Goal: Task Accomplishment & Management: Complete application form

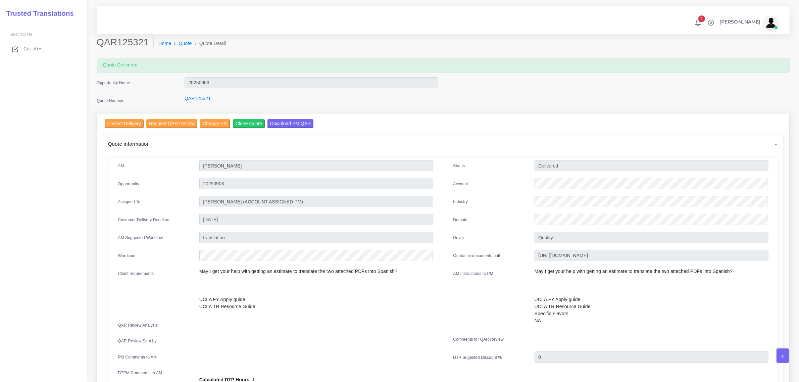
click at [29, 47] on span "Quotes" at bounding box center [32, 48] width 19 height 7
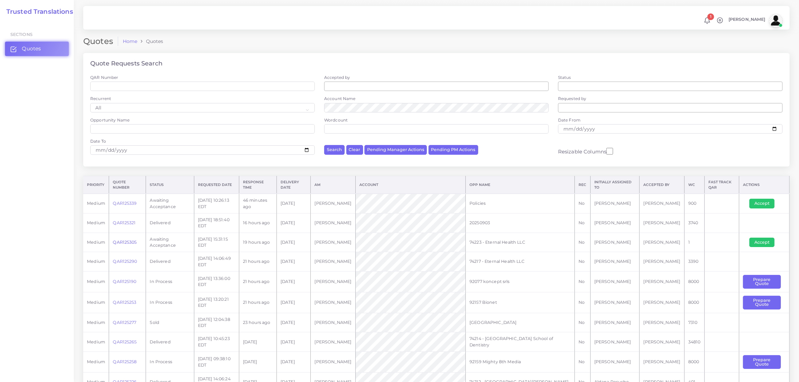
click at [126, 243] on link "QAR125305" at bounding box center [125, 242] width 24 height 5
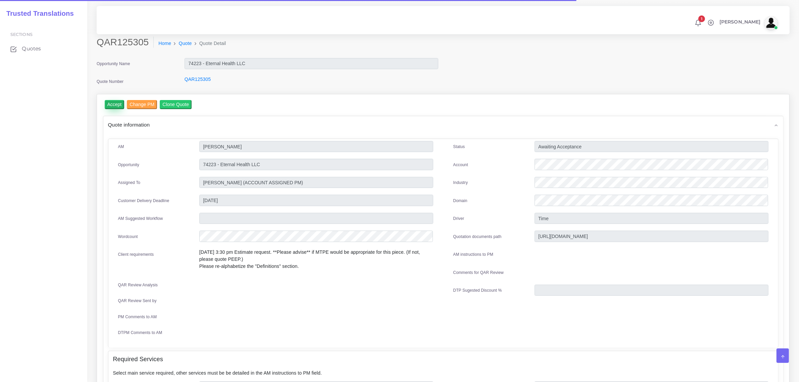
click at [115, 100] on input "Accept" at bounding box center [115, 104] width 20 height 9
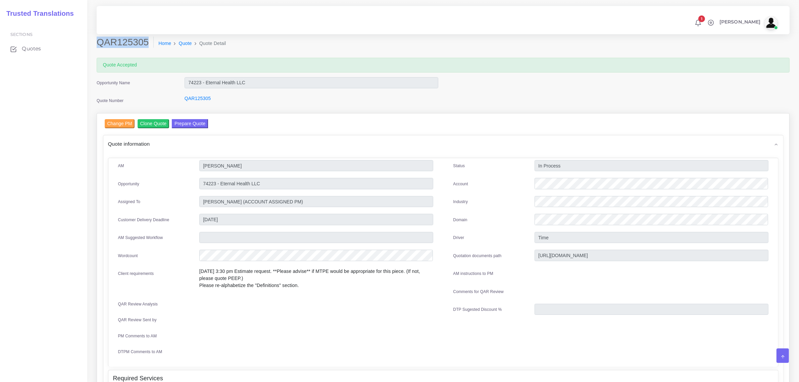
drag, startPoint x: 99, startPoint y: 40, endPoint x: 146, endPoint y: 42, distance: 47.3
click at [146, 42] on h2 "QAR125305" at bounding box center [125, 42] width 57 height 11
copy h2 "QAR125305"
click at [193, 119] on button "Prepare Quote" at bounding box center [190, 123] width 36 height 9
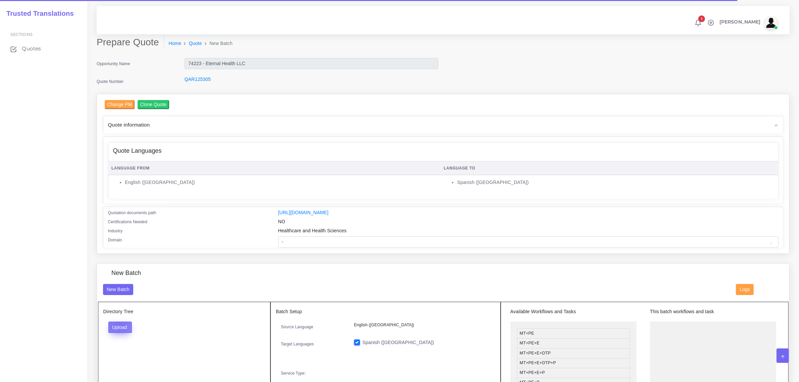
click at [118, 323] on button "Upload" at bounding box center [120, 326] width 24 height 11
click at [118, 352] on label "Files" at bounding box center [132, 352] width 46 height 8
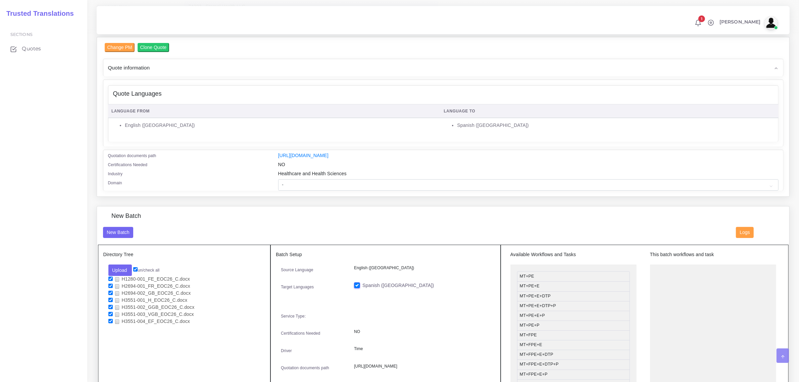
scroll to position [84, 0]
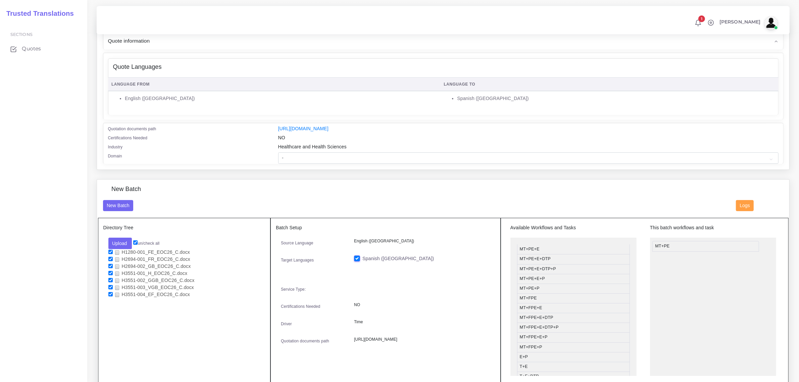
drag, startPoint x: 550, startPoint y: 248, endPoint x: 685, endPoint y: 245, distance: 135.6
drag, startPoint x: 551, startPoint y: 305, endPoint x: 690, endPoint y: 257, distance: 146.7
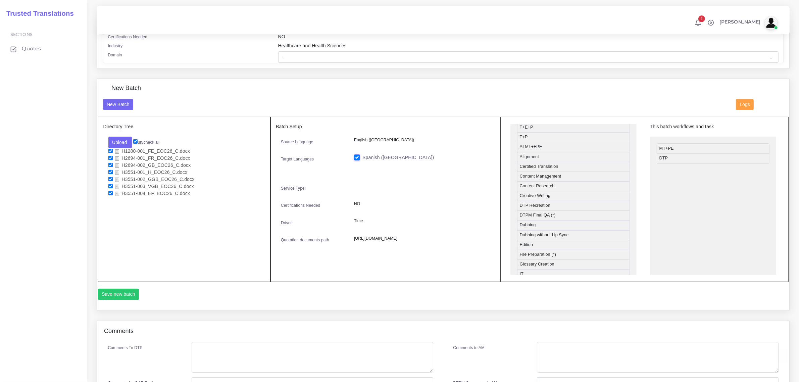
scroll to position [210, 0]
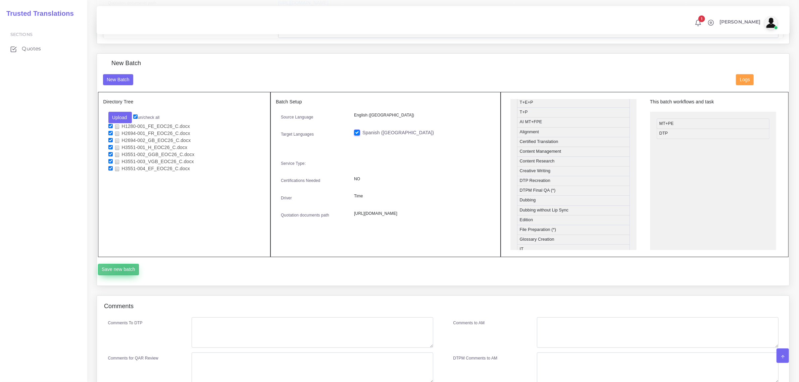
click at [124, 268] on button "Save new batch" at bounding box center [118, 269] width 41 height 11
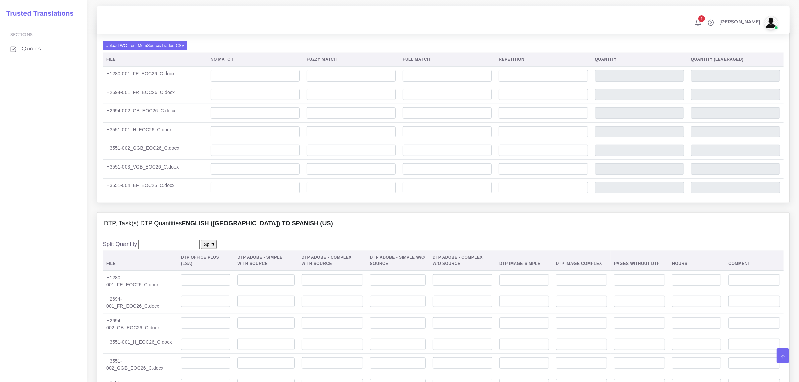
scroll to position [545, 0]
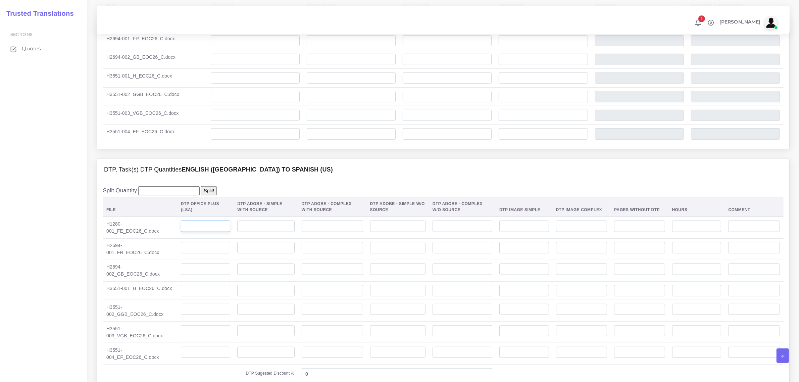
click at [208, 232] on input "number" at bounding box center [205, 225] width 49 height 11
type input "202"
click at [182, 253] on input "number" at bounding box center [205, 247] width 49 height 11
type input "203"
click at [195, 275] on input "number" at bounding box center [205, 268] width 49 height 11
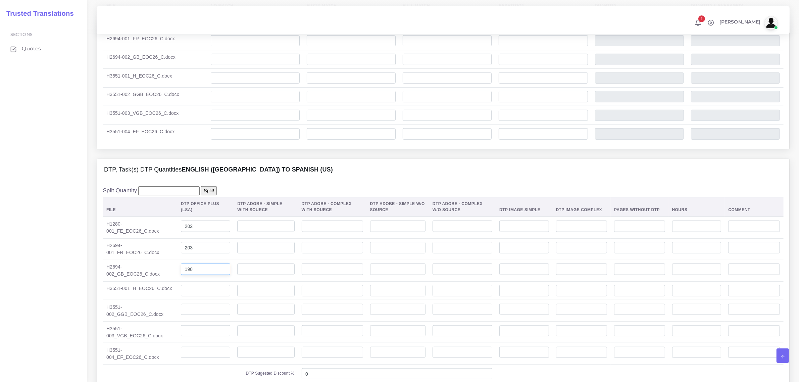
type input "198"
click at [203, 296] on input "number" at bounding box center [205, 290] width 49 height 11
type input "209"
click at [206, 315] on input "number" at bounding box center [205, 309] width 49 height 11
type input "142"
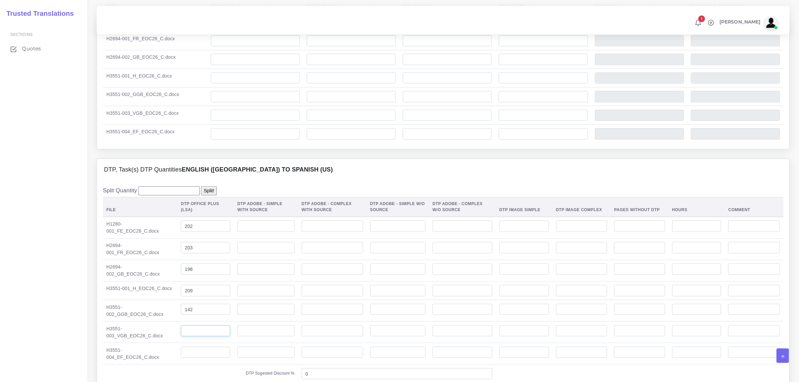
click at [189, 337] on input "number" at bounding box center [205, 330] width 49 height 11
type input "195"
click at [200, 358] on input "number" at bounding box center [205, 352] width 49 height 11
type input "195"
drag, startPoint x: 193, startPoint y: 340, endPoint x: 174, endPoint y: 340, distance: 18.8
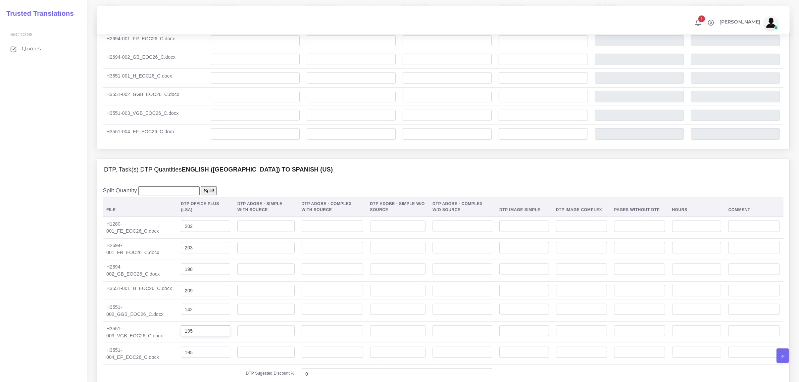
click at [178, 340] on td "195" at bounding box center [206, 331] width 56 height 21
type input "142"
drag, startPoint x: 192, startPoint y: 320, endPoint x: 173, endPoint y: 319, distance: 19.5
click at [178, 319] on td "142" at bounding box center [206, 310] width 56 height 21
type input "192"
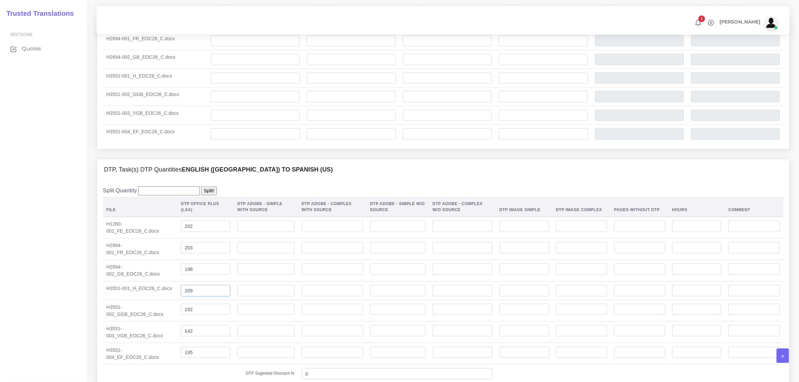
click at [187, 296] on input "209" at bounding box center [205, 290] width 49 height 11
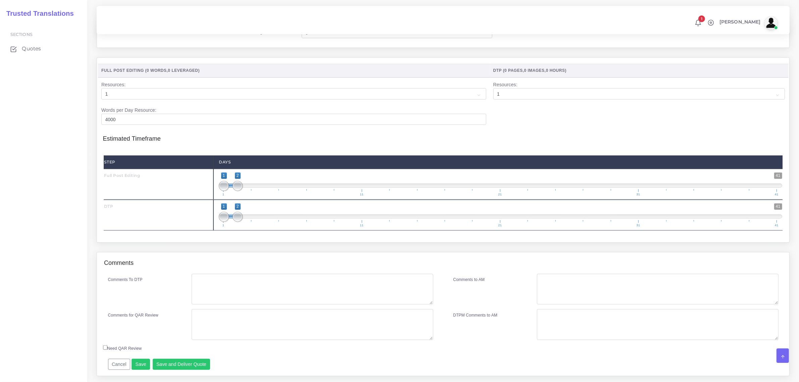
scroll to position [912, 0]
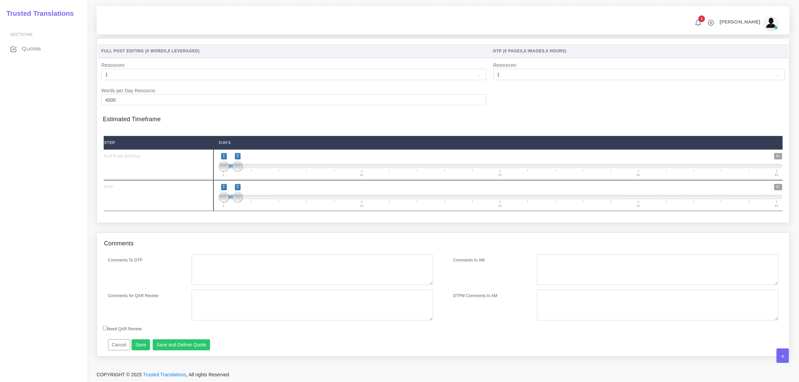
type input "208"
click at [210, 267] on textarea "Comments To DTP" at bounding box center [312, 269] width 241 height 31
type textarea "no specific instructions"
click at [139, 343] on button "Save" at bounding box center [141, 344] width 18 height 11
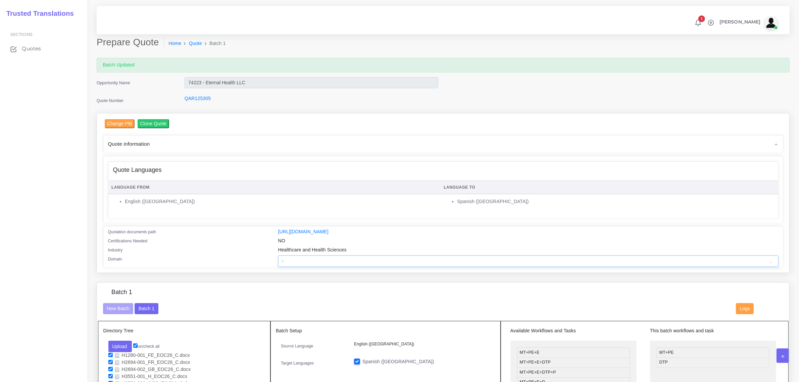
click at [319, 260] on select "- Advertising and Media Agriculture, Forestry and Fishing Architecture, Buildin…" at bounding box center [528, 260] width 500 height 11
select select "Healthcare and Health Sciences"
click at [278, 255] on select "- Advertising and Media Agriculture, Forestry and Fishing Architecture, Buildin…" at bounding box center [528, 260] width 500 height 11
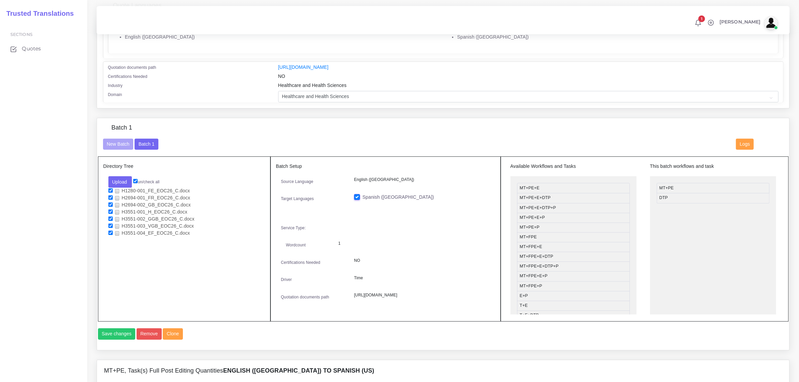
scroll to position [168, 0]
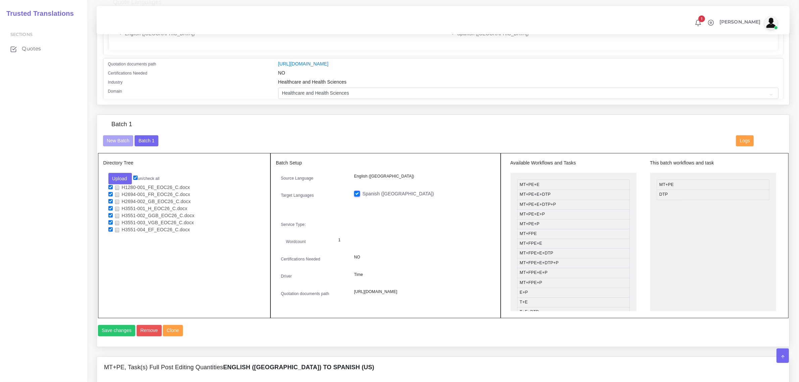
click at [47, 304] on div "Sections Quotes" at bounding box center [43, 201] width 87 height 361
click at [27, 49] on span "Quotes" at bounding box center [32, 48] width 19 height 7
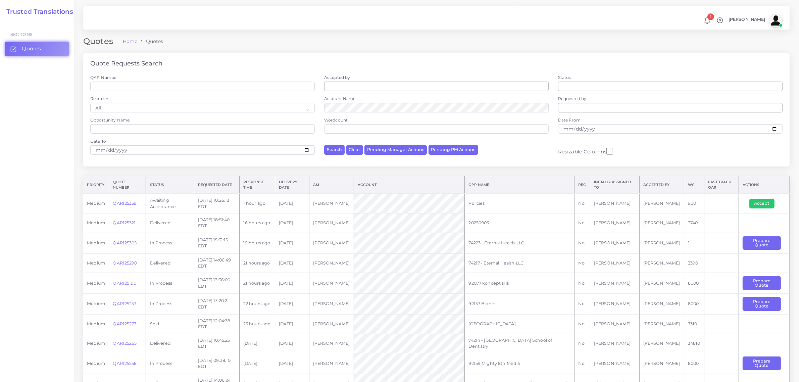
click at [124, 201] on link "QAR125339" at bounding box center [125, 203] width 24 height 5
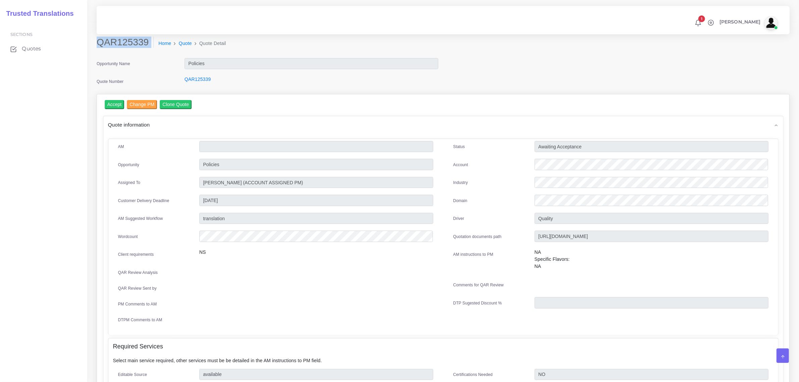
drag, startPoint x: 98, startPoint y: 43, endPoint x: 134, endPoint y: 54, distance: 37.1
click at [134, 54] on div "QAR125339 Home Quote Quote Detail" at bounding box center [355, 46] width 527 height 19
copy div "QAR125339"
click at [534, 167] on div at bounding box center [652, 165] width 244 height 13
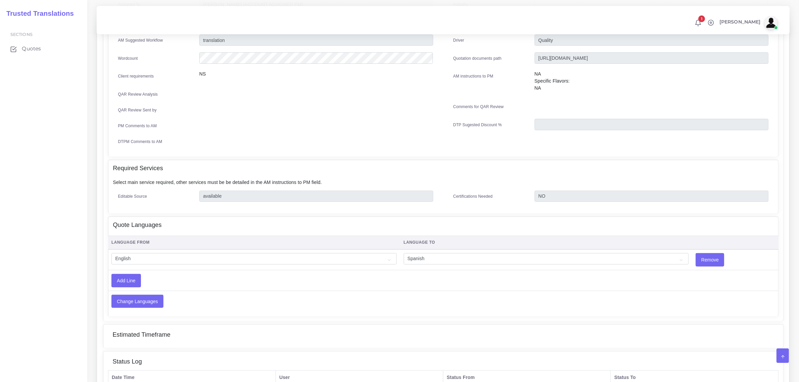
scroll to position [252, 0]
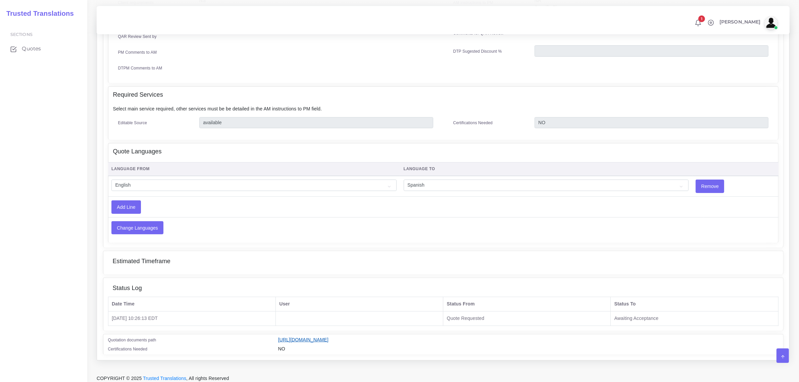
click at [329, 337] on link "[URL][DOMAIN_NAME]" at bounding box center [303, 339] width 50 height 5
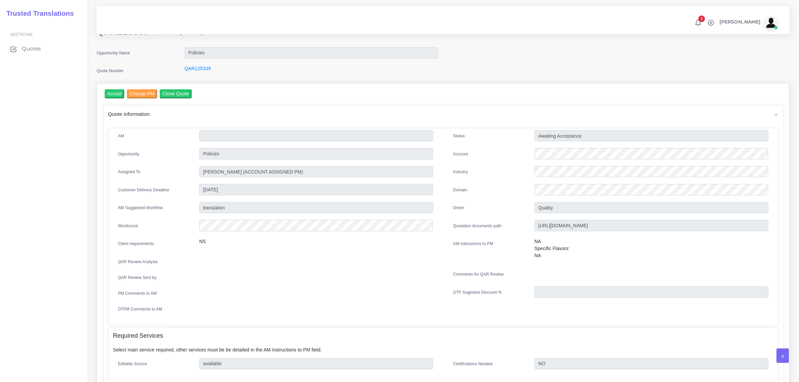
scroll to position [0, 0]
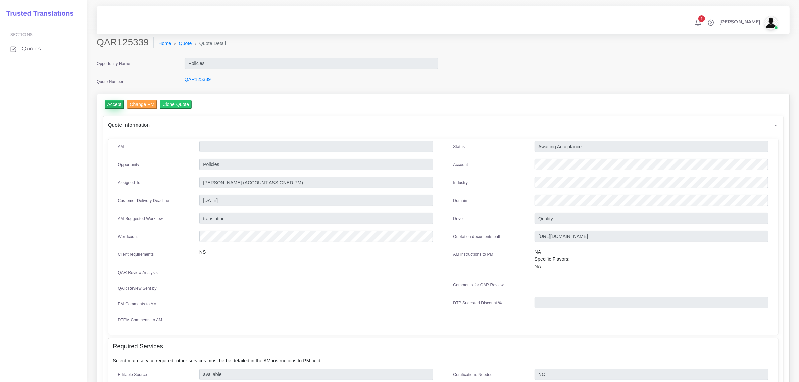
click at [114, 101] on input "Accept" at bounding box center [115, 104] width 20 height 9
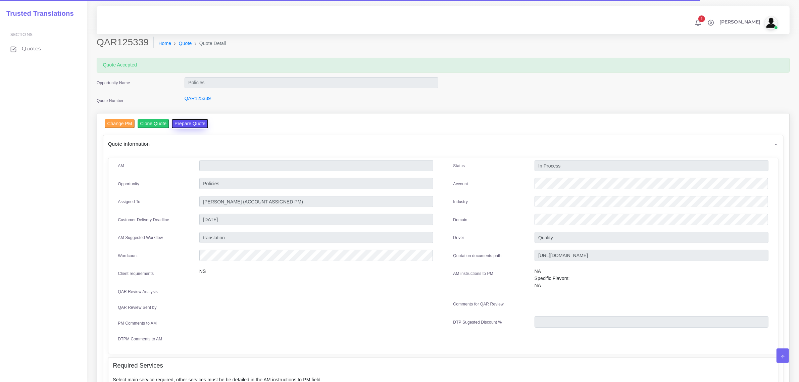
click at [179, 122] on button "Prepare Quote" at bounding box center [190, 123] width 36 height 9
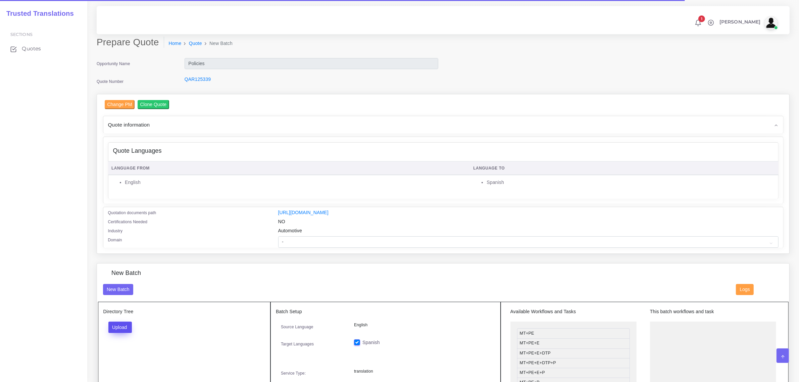
click at [120, 326] on button "Upload" at bounding box center [120, 326] width 24 height 11
click at [125, 350] on label "Files" at bounding box center [132, 352] width 46 height 8
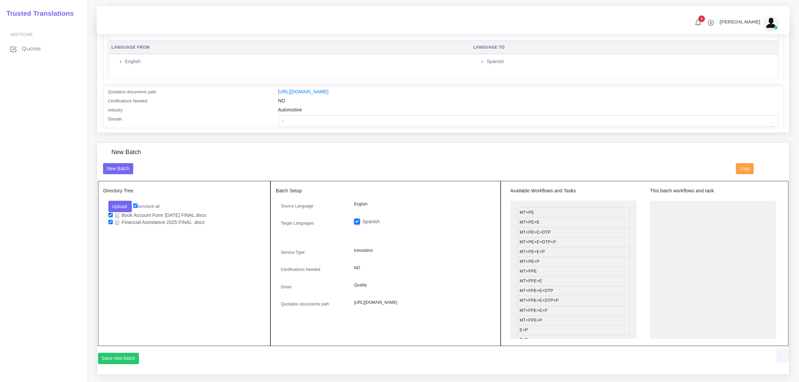
scroll to position [126, 0]
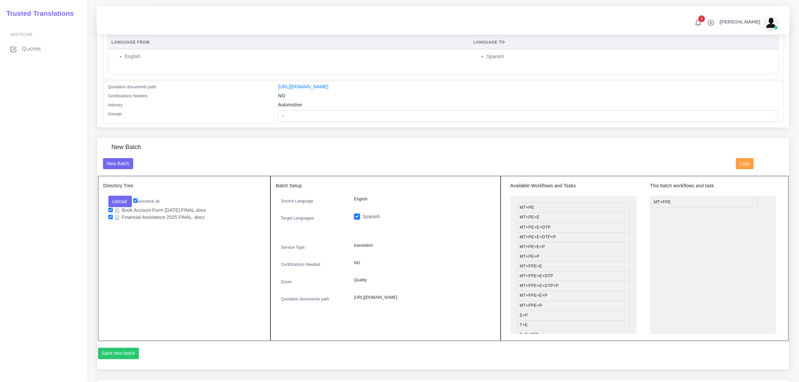
drag, startPoint x: 546, startPoint y: 267, endPoint x: 680, endPoint y: 202, distance: 149.0
drag, startPoint x: 552, startPoint y: 307, endPoint x: 697, endPoint y: 219, distance: 169.3
click at [111, 354] on button "Save new batch" at bounding box center [118, 353] width 41 height 11
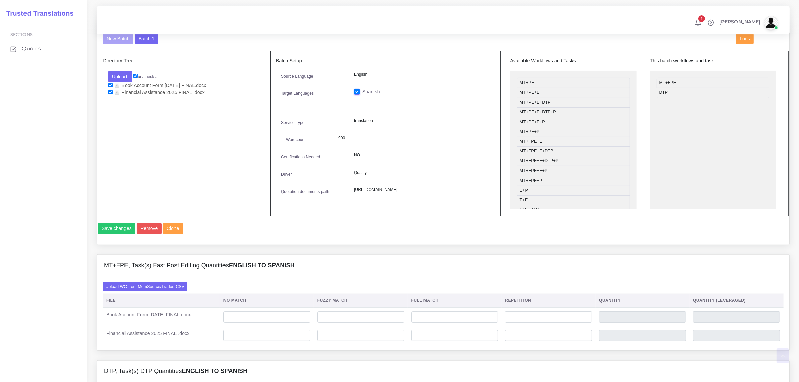
scroll to position [252, 0]
click at [173, 290] on label "Upload WC from MemSource/Trados CSV" at bounding box center [145, 285] width 84 height 9
click at [0, 0] on input "Upload WC from MemSource/Trados CSV" at bounding box center [0, 0] width 0 height 0
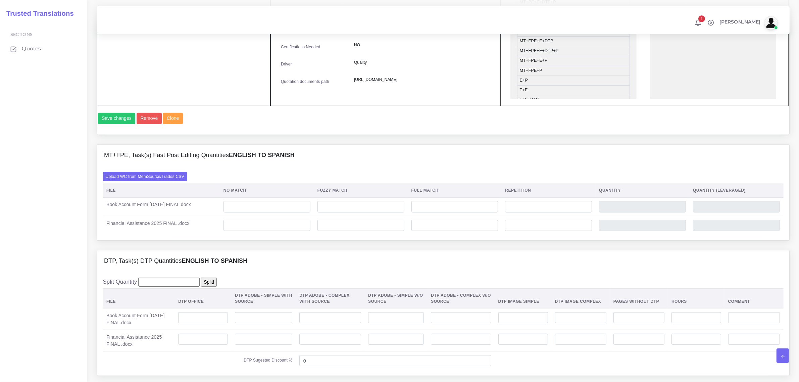
scroll to position [419, 0]
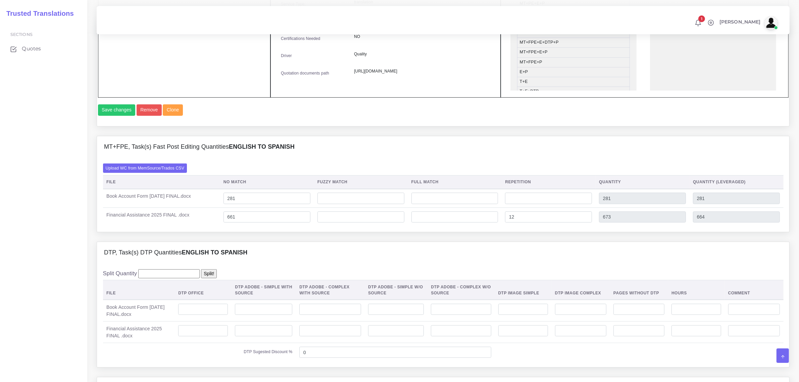
scroll to position [419, 0]
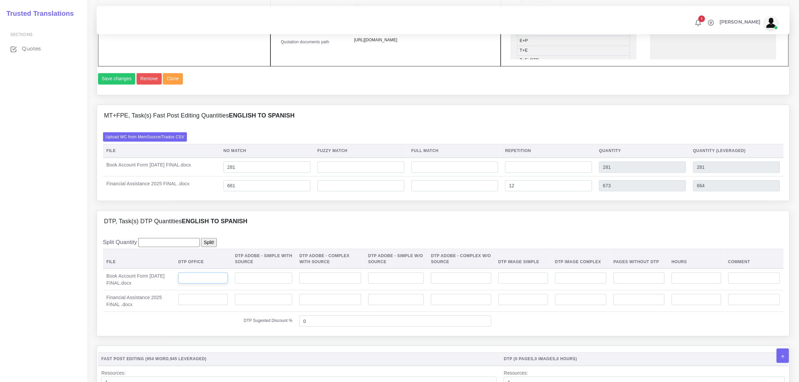
click at [198, 284] on input "number" at bounding box center [203, 277] width 50 height 11
type input "1"
type input "2"
click at [207, 305] on input "number" at bounding box center [203, 299] width 50 height 11
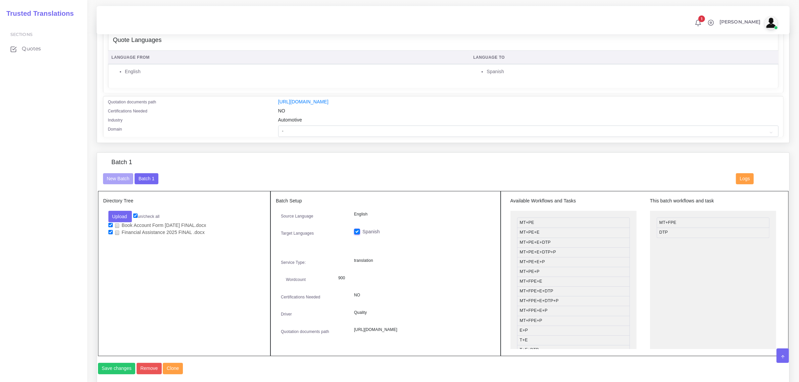
scroll to position [126, 0]
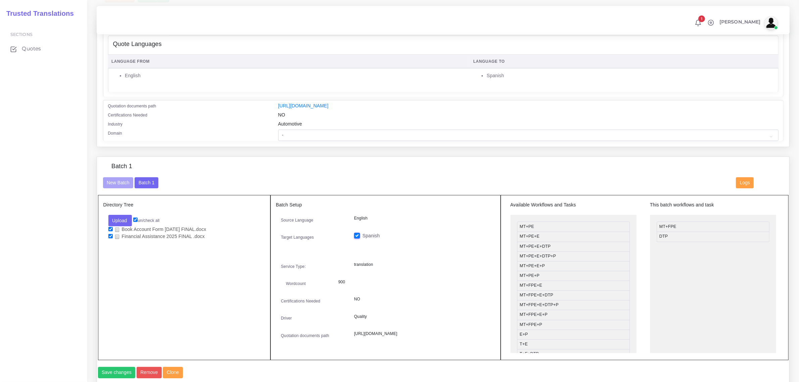
type input "1"
click at [343, 134] on select "- Advertising and Media Agriculture, Forestry and Fishing Architecture, Buildin…" at bounding box center [528, 135] width 500 height 11
select select "Human Resources - HR"
click at [278, 130] on select "- Advertising and Media Agriculture, Forestry and Fishing Architecture, Buildin…" at bounding box center [528, 135] width 500 height 11
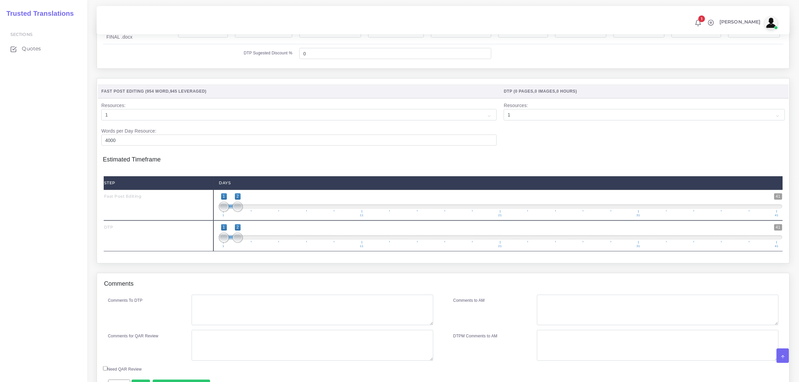
scroll to position [742, 0]
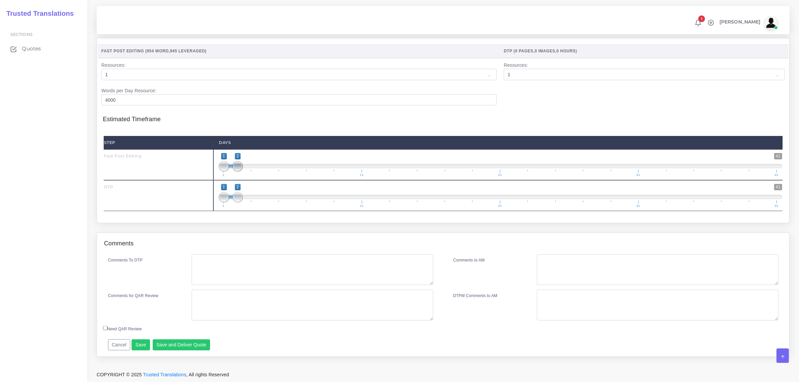
type input "1;1"
drag, startPoint x: 237, startPoint y: 167, endPoint x: 220, endPoint y: 172, distance: 17.2
click at [220, 172] on span "1 41 1 1 1 — 1 1 11 21 31 41" at bounding box center [500, 164] width 563 height 23
type input "2;2"
drag, startPoint x: 226, startPoint y: 197, endPoint x: 239, endPoint y: 204, distance: 14.6
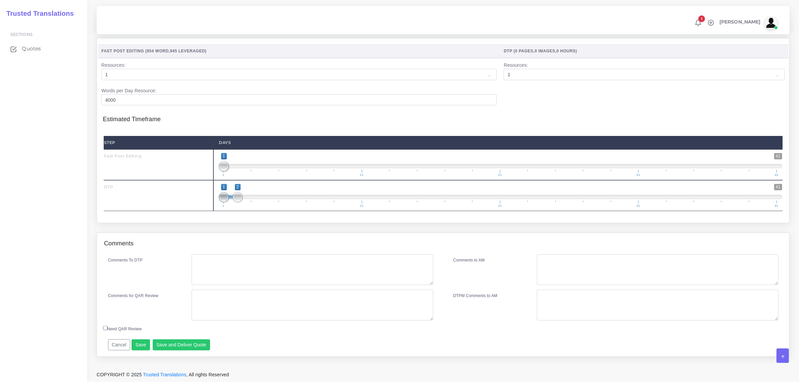
click at [239, 204] on span "1 41 1 2 1 — 2 1 11 21 31 41" at bounding box center [500, 195] width 563 height 23
click at [208, 269] on textarea "Comments To DTP" at bounding box center [312, 269] width 241 height 31
type textarea "no specific instructions."
click at [188, 349] on button "Save and Deliver Quote" at bounding box center [182, 344] width 58 height 11
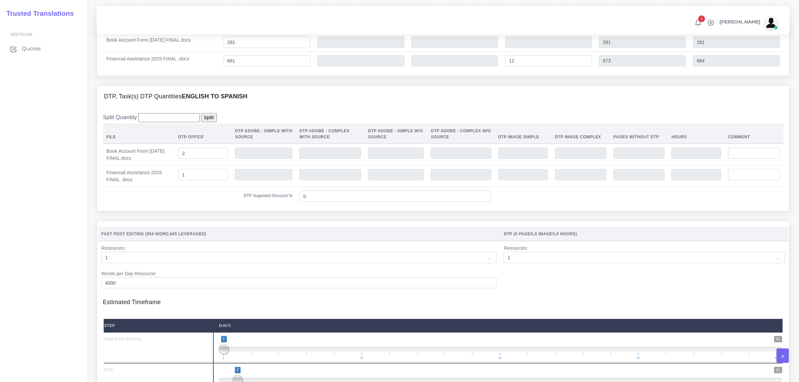
scroll to position [532, 0]
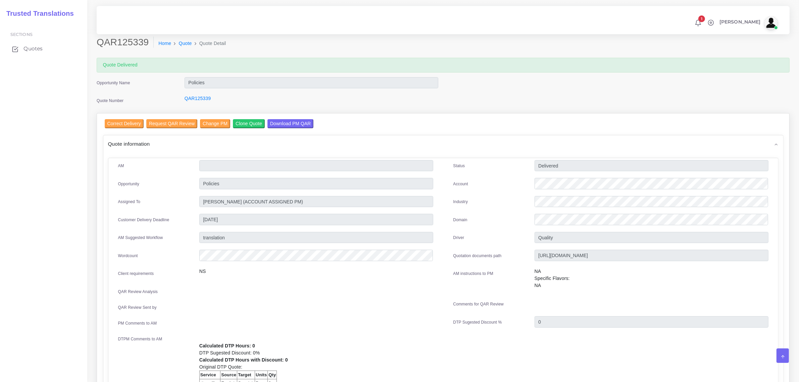
click at [34, 49] on span "Quotes" at bounding box center [32, 48] width 19 height 7
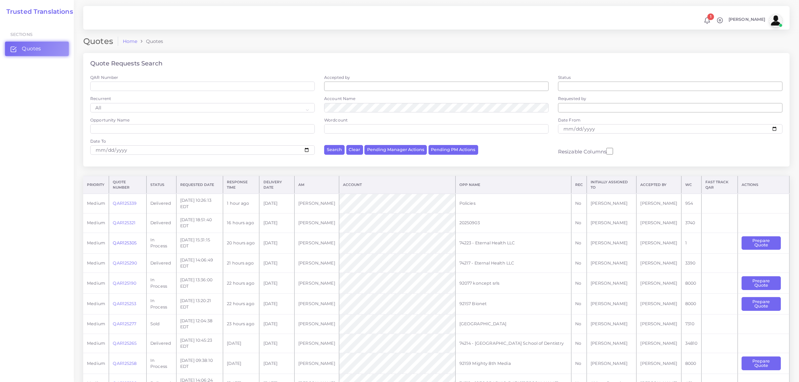
click at [125, 241] on link "QAR125305" at bounding box center [125, 242] width 24 height 5
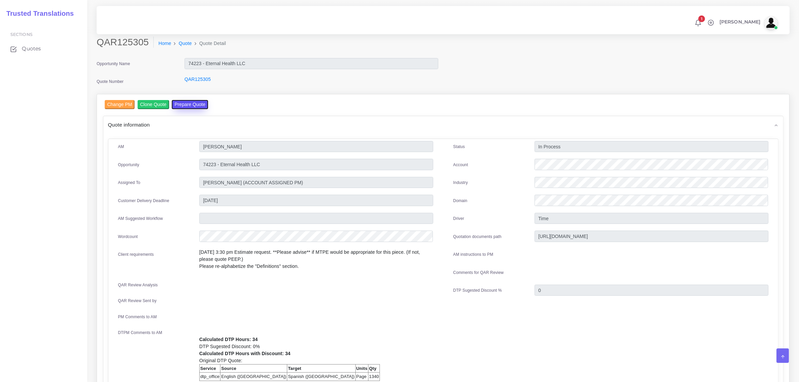
click at [179, 105] on button "Prepare Quote" at bounding box center [190, 104] width 36 height 9
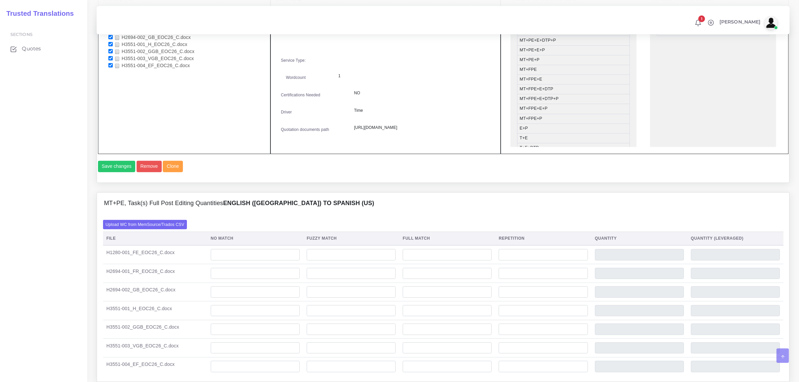
scroll to position [419, 0]
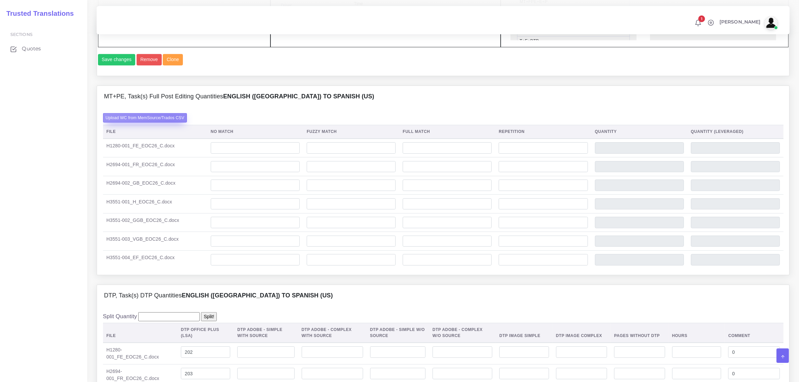
click at [169, 122] on label "Upload WC from MemSource/Trados CSV" at bounding box center [145, 117] width 84 height 9
click at [0, 0] on input "Upload WC from MemSource/Trados CSV" at bounding box center [0, 0] width 0 height 0
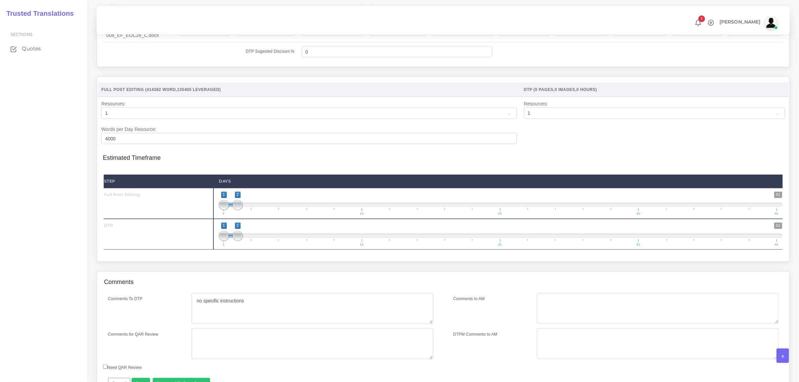
scroll to position [932, 0]
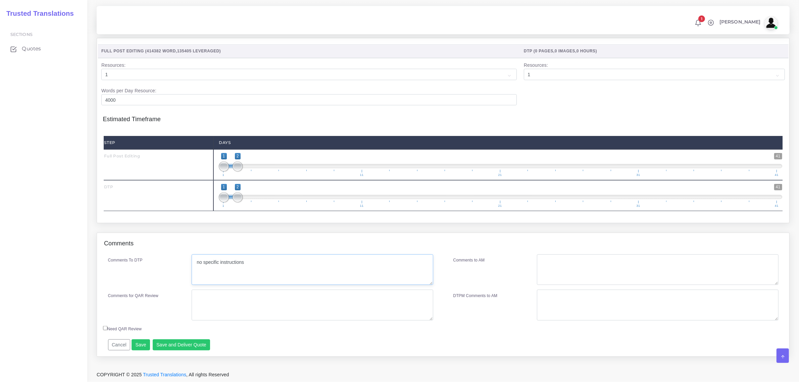
click at [244, 259] on textarea "no specific instructions" at bounding box center [312, 269] width 241 height 31
paste textarea "Please re-alphabetize the Definitions section"
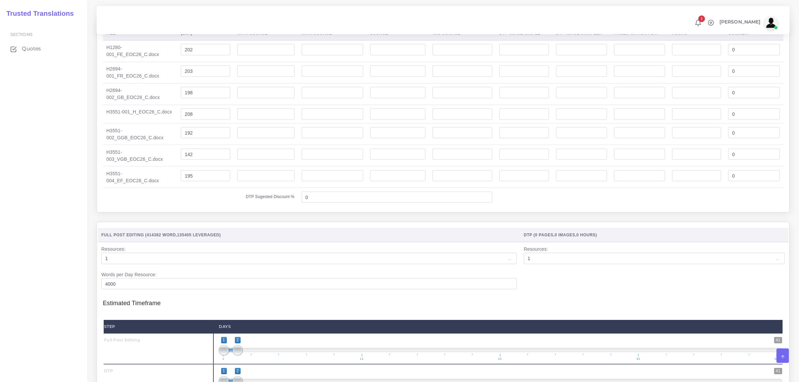
scroll to position [722, 0]
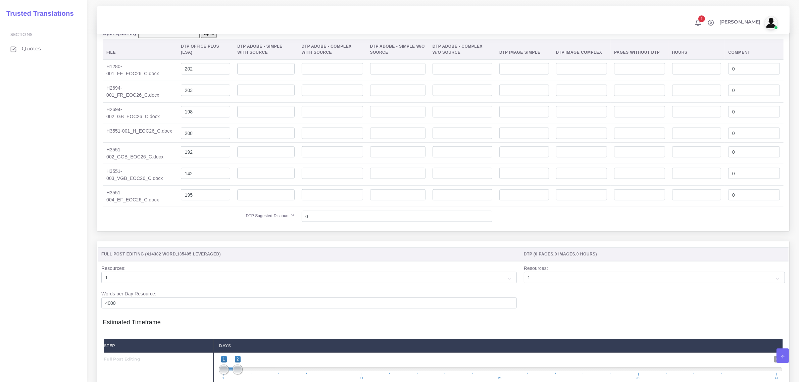
type textarea "no specific instructions. Please re-alphabetize the Definitions section"
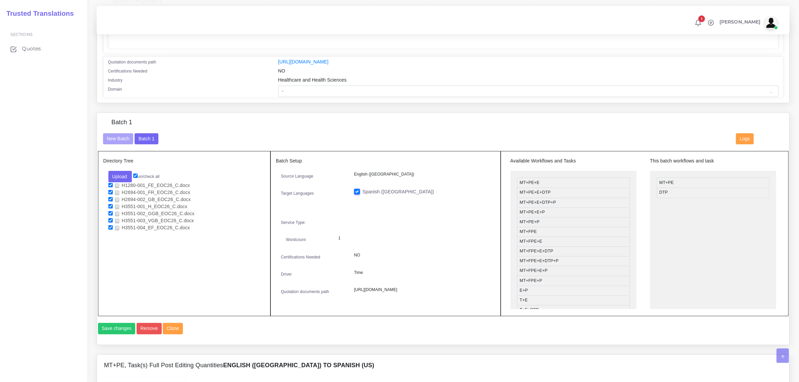
scroll to position [51, 0]
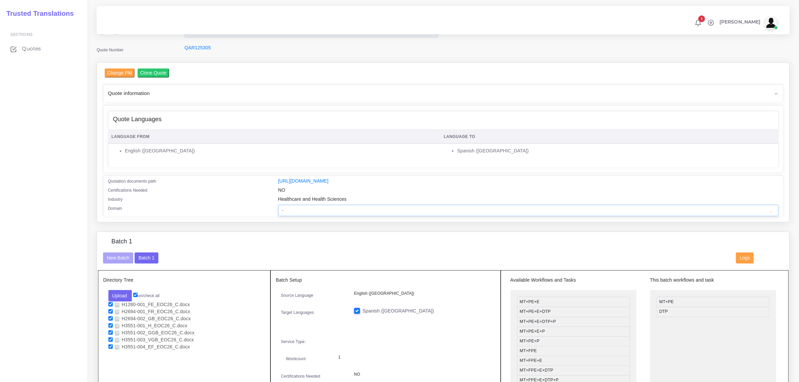
click at [301, 205] on select "- Advertising and Media Agriculture, Forestry and Fishing Architecture, Buildin…" at bounding box center [528, 210] width 500 height 11
select select "Healthcare and Health Sciences"
click at [278, 205] on select "- Advertising and Media Agriculture, Forestry and Fishing Architecture, Buildin…" at bounding box center [528, 210] width 500 height 11
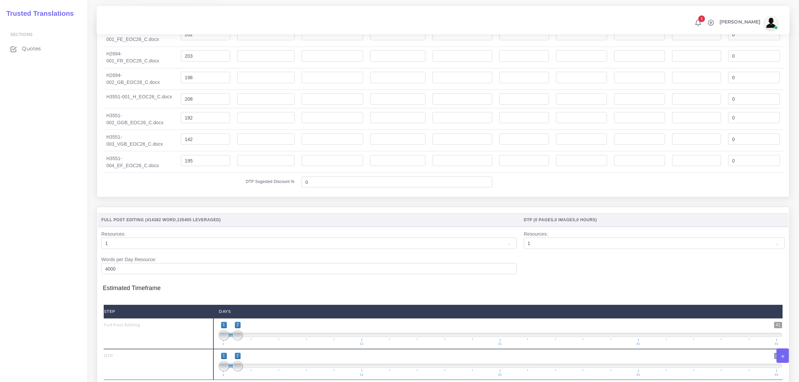
scroll to position [764, 0]
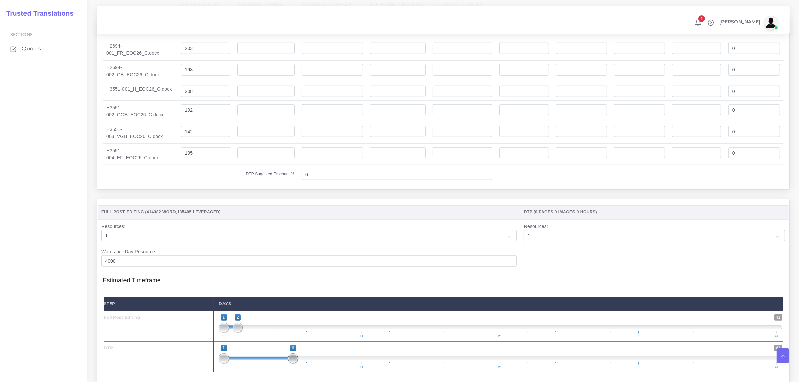
drag, startPoint x: 240, startPoint y: 365, endPoint x: 254, endPoint y: 368, distance: 14.6
click at [291, 363] on span at bounding box center [293, 358] width 10 height 10
type input "5;6"
drag, startPoint x: 234, startPoint y: 366, endPoint x: 275, endPoint y: 371, distance: 42.2
click at [275, 368] on span "1 41 5 6 5 — 6 1 11 21 31 41" at bounding box center [500, 356] width 563 height 23
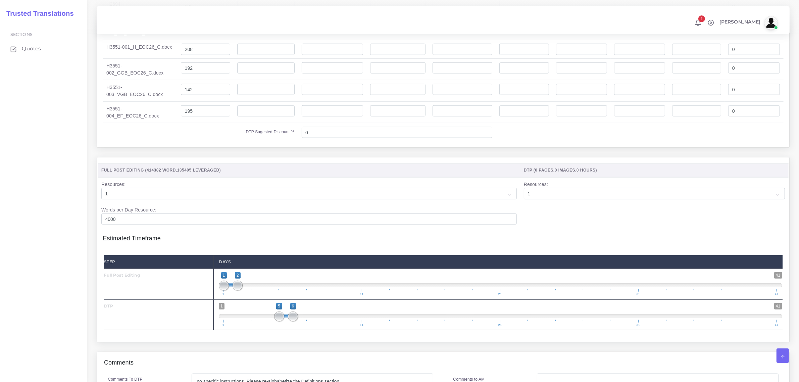
scroll to position [932, 0]
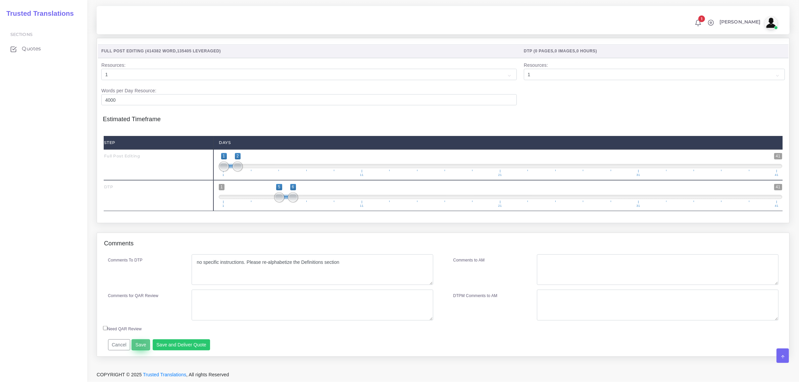
click at [138, 345] on button "Save" at bounding box center [141, 344] width 18 height 11
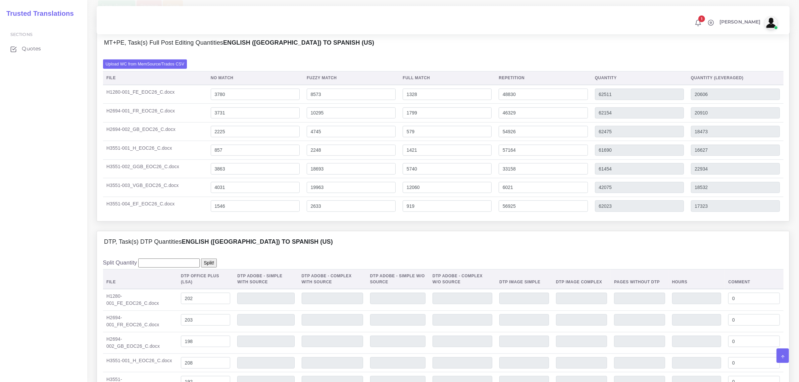
scroll to position [470, 0]
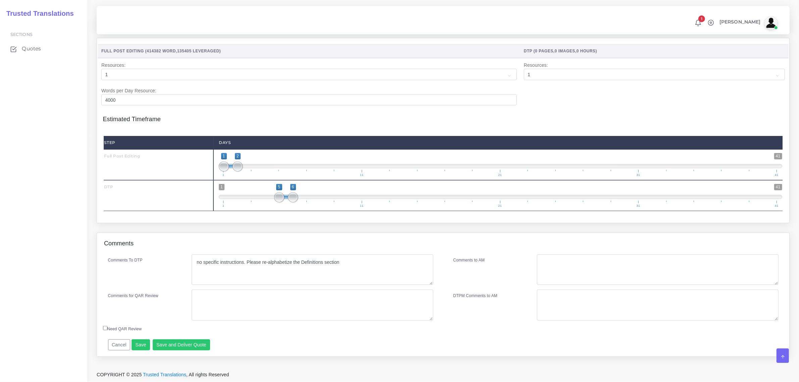
scroll to position [932, 0]
click at [185, 345] on button "Save and Deliver Quote" at bounding box center [182, 344] width 58 height 11
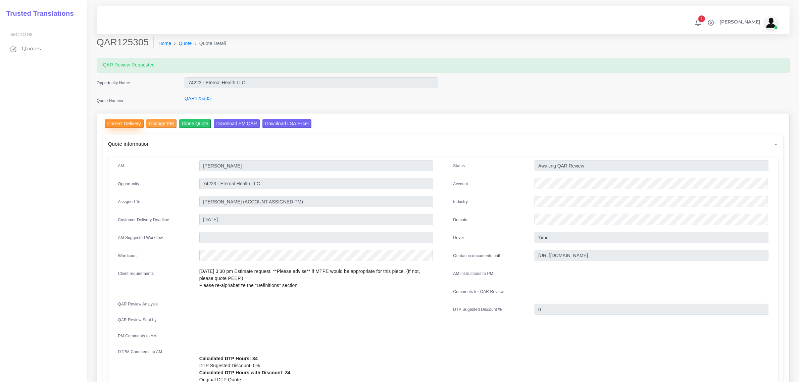
click at [128, 122] on input "Correct Delivery" at bounding box center [124, 123] width 39 height 9
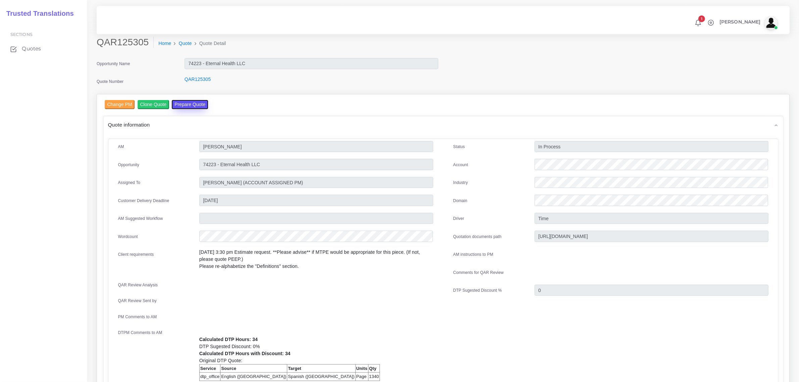
click at [180, 105] on button "Prepare Quote" at bounding box center [190, 104] width 36 height 9
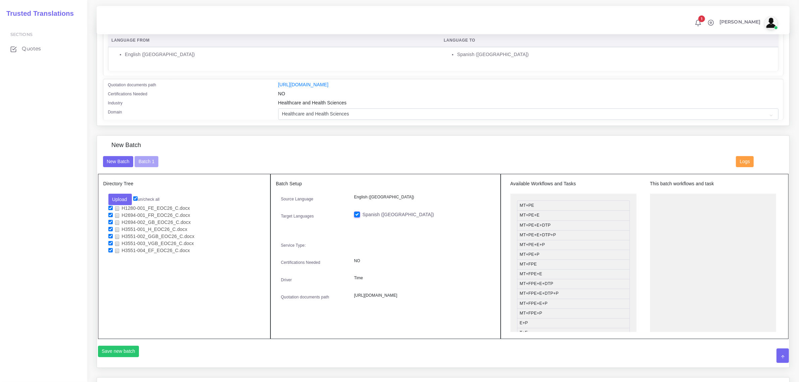
scroll to position [105, 0]
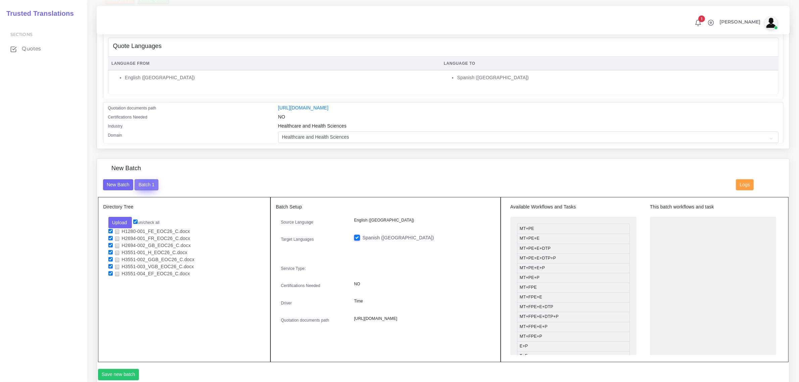
click at [148, 183] on button "Batch 1" at bounding box center [146, 184] width 23 height 11
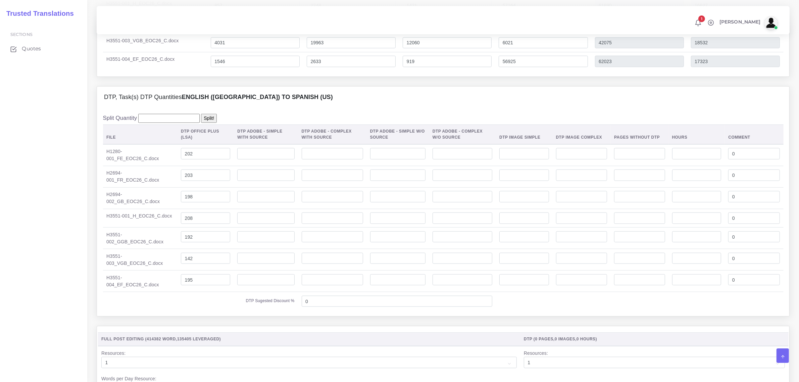
scroll to position [797, 0]
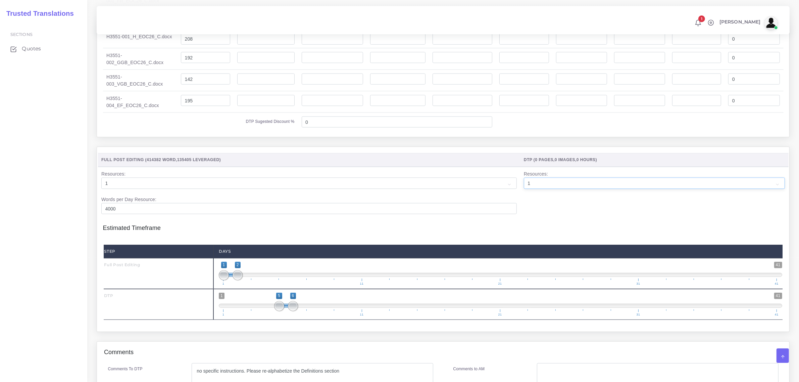
click at [571, 187] on select "1 2 3 4 5 6 7 8 9 10" at bounding box center [654, 183] width 261 height 11
select select "3"
click at [524, 184] on select "1 2 3 4 5 6 7 8 9 10" at bounding box center [654, 183] width 261 height 11
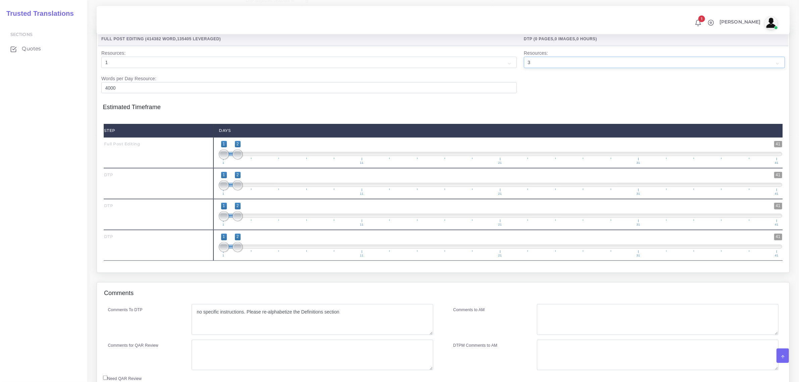
scroll to position [923, 0]
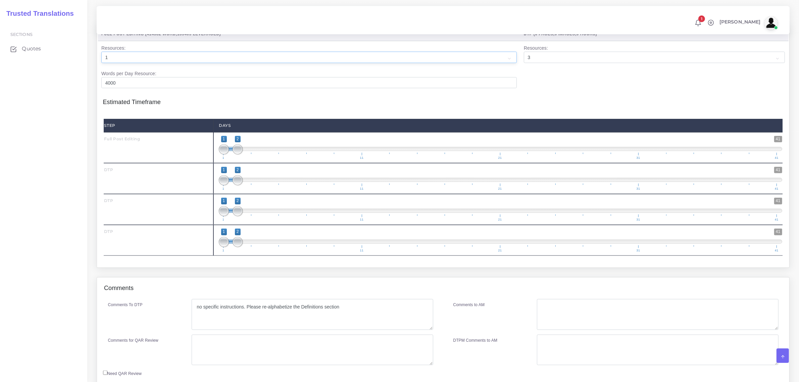
click at [506, 63] on select "1 2 3 4 5 6 7 8 9 10" at bounding box center [308, 57] width 415 height 11
select select "3"
click at [101, 58] on select "1 2 3 4 5 6 7 8 9 10" at bounding box center [308, 57] width 415 height 11
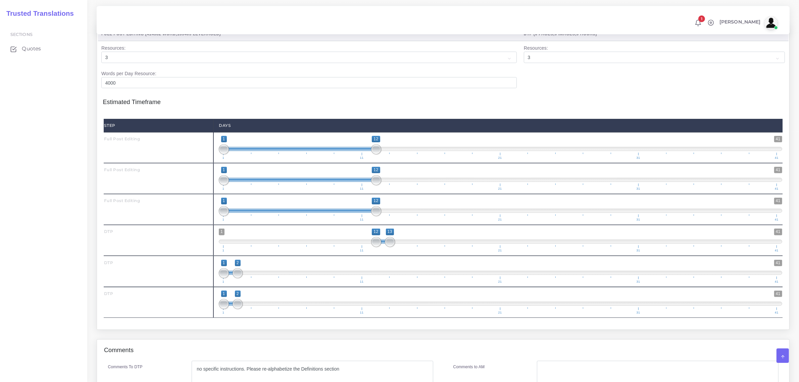
type input "13;14"
drag, startPoint x: 232, startPoint y: 249, endPoint x: 393, endPoint y: 208, distance: 166.2
click at [393, 208] on div "Step Days Full Post Editing 1 41 1 12 1 — 12 1 11 21 31 41 1;12 1 41" at bounding box center [443, 218] width 679 height 199
type input "13;14"
drag, startPoint x: 229, startPoint y: 281, endPoint x: 390, endPoint y: 259, distance: 162.5
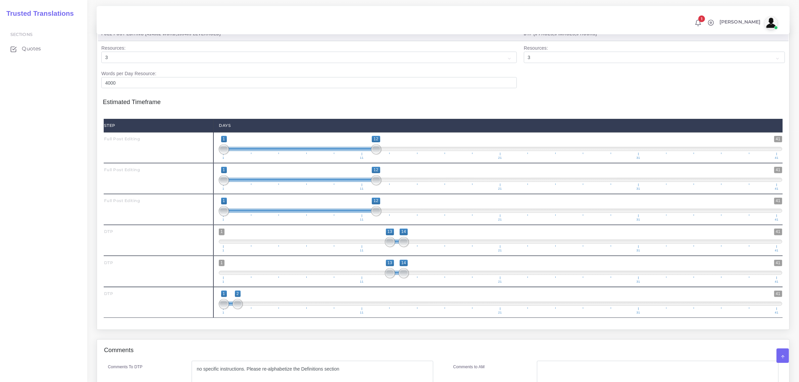
click at [390, 259] on div "DTP 1 41 13 14 13 — 14 1 11 21 31 41 13;14 DTP 1 41 13 14 13 — 14 1 11 21 31 41…" at bounding box center [443, 271] width 679 height 93
type input "13;14"
drag, startPoint x: 229, startPoint y: 311, endPoint x: 407, endPoint y: 286, distance: 179.7
click at [397, 293] on div "DTP 1 41 13 14 13 — 14 1 11 21 31 41 13;14 DTP 1 41 13 14 13 — 14 1 11 21 31 41…" at bounding box center [443, 271] width 679 height 93
type input "13;21"
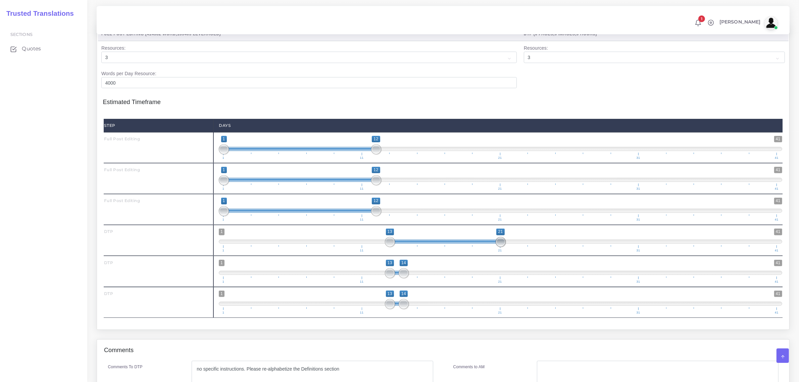
drag, startPoint x: 403, startPoint y: 249, endPoint x: 505, endPoint y: 235, distance: 103.4
click at [505, 235] on div "1 41 13 21 13 — 21 1 11 21 31 41 13;21" at bounding box center [500, 240] width 574 height 31
type input "13;21"
drag, startPoint x: 403, startPoint y: 278, endPoint x: 455, endPoint y: 306, distance: 58.4
click at [501, 274] on span "1 41 13 21 13 — 21 1 11 21 31 41" at bounding box center [500, 271] width 563 height 23
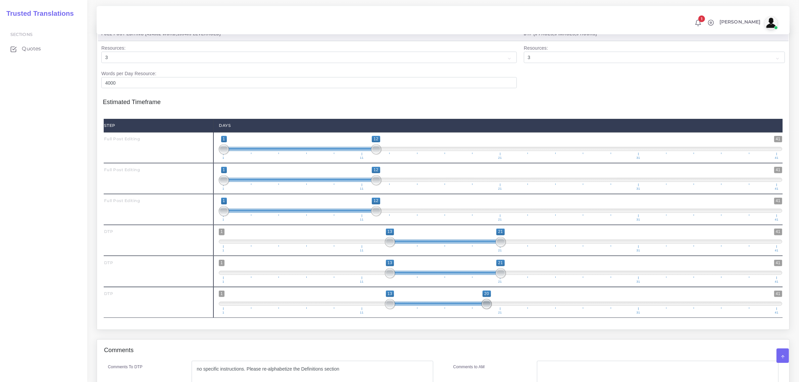
type input "13;21"
drag, startPoint x: 407, startPoint y: 310, endPoint x: 493, endPoint y: 303, distance: 86.6
click at [493, 303] on span "1 41 13 21 13 — 21 1 11 21 31 41" at bounding box center [500, 302] width 563 height 23
type input "13;20"
drag, startPoint x: 501, startPoint y: 249, endPoint x: 493, endPoint y: 251, distance: 8.6
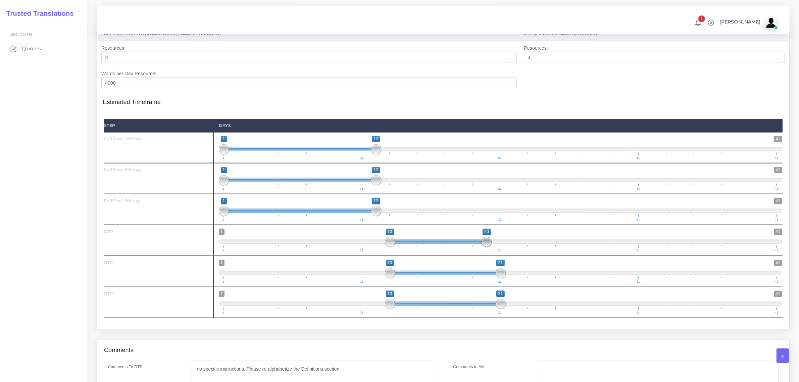
click at [493, 251] on span "1 41 13 20 13 — 20 1 11 21 31 41" at bounding box center [500, 240] width 563 height 23
type input "13;20"
drag, startPoint x: 499, startPoint y: 280, endPoint x: 491, endPoint y: 292, distance: 14.1
click at [488, 278] on span at bounding box center [487, 273] width 10 height 10
type input "13;20"
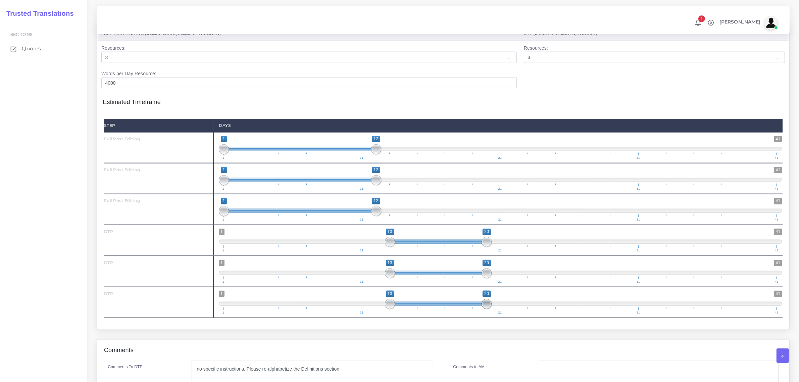
drag, startPoint x: 502, startPoint y: 309, endPoint x: 490, endPoint y: 311, distance: 12.0
click at [490, 309] on span at bounding box center [487, 304] width 10 height 10
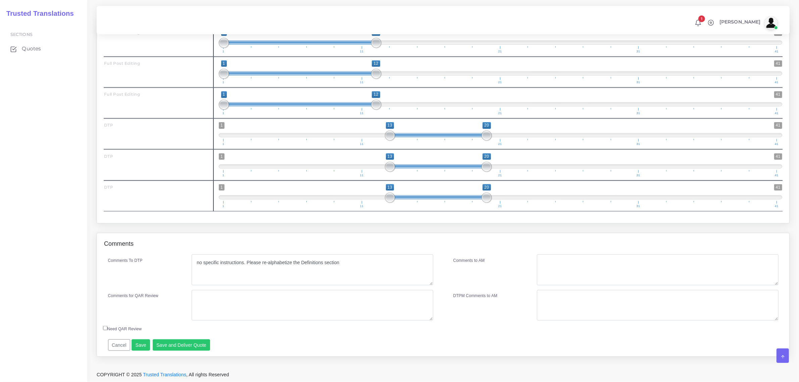
scroll to position [1037, 0]
drag, startPoint x: 235, startPoint y: 267, endPoint x: 197, endPoint y: 278, distance: 39.6
click at [197, 278] on textarea "no specific instructions. Please re-alphabetize the Definitions section" at bounding box center [312, 269] width 241 height 31
type textarea "Please re-alphabetize the Definitions section"
click at [193, 343] on button "Save and Deliver Quote" at bounding box center [182, 344] width 58 height 11
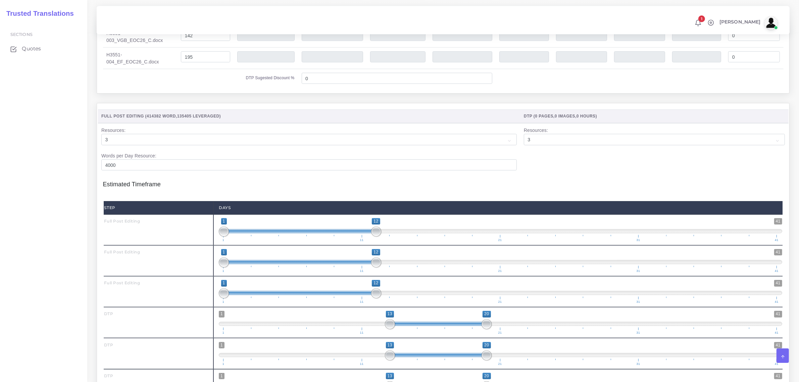
scroll to position [827, 0]
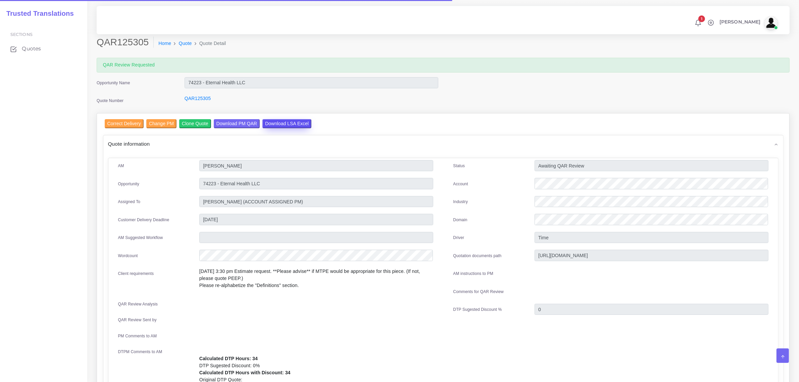
click at [278, 123] on input "Download LSA Excel" at bounding box center [286, 123] width 49 height 9
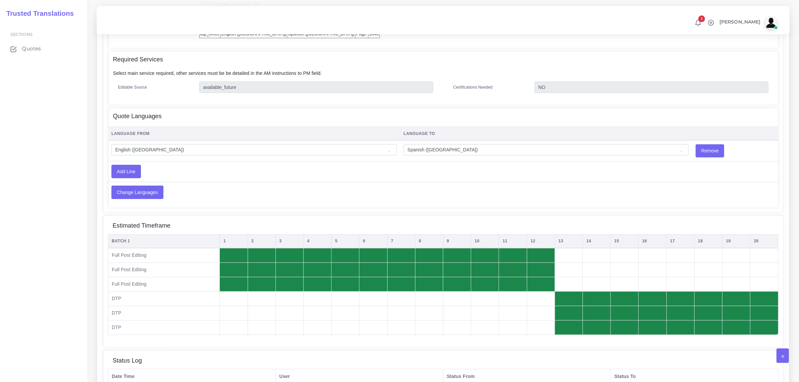
scroll to position [419, 0]
